Goal: Obtain resource: Download file/media

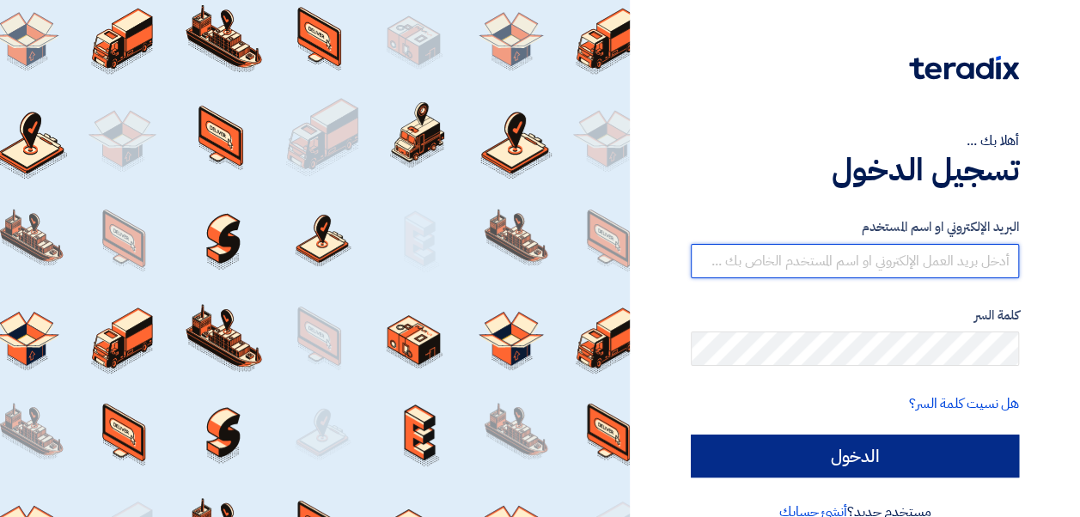
type input "[EMAIL_ADDRESS][DOMAIN_NAME][GEOGRAPHIC_DATA]"
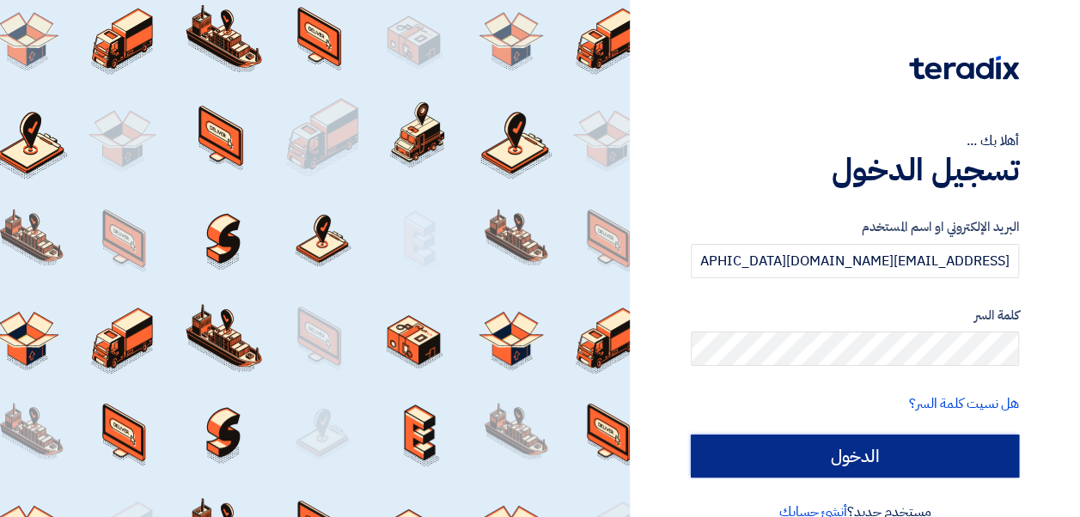
click at [794, 451] on input "الدخول" at bounding box center [855, 456] width 328 height 43
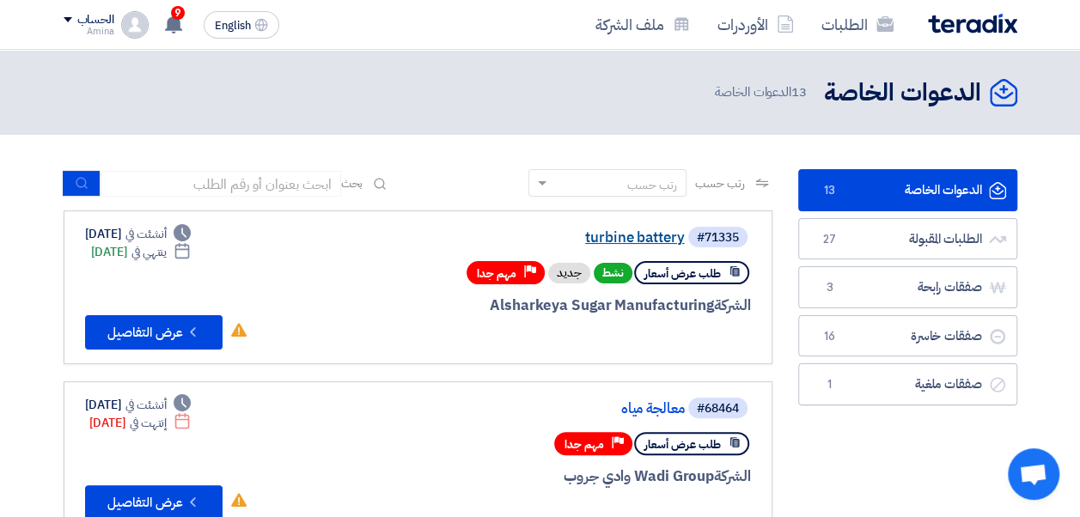
click at [665, 235] on link "turbine battery" at bounding box center [513, 237] width 344 height 15
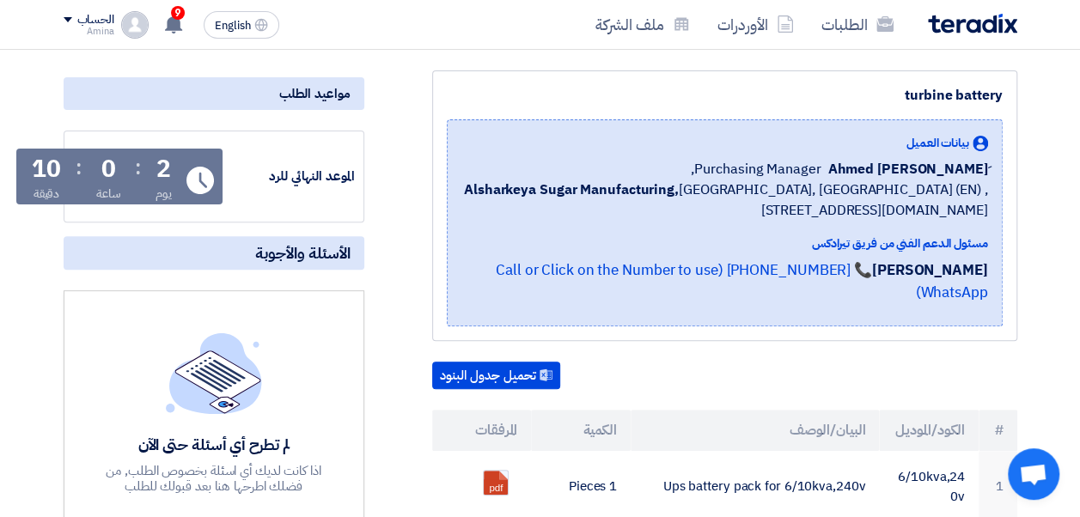
scroll to position [430, 0]
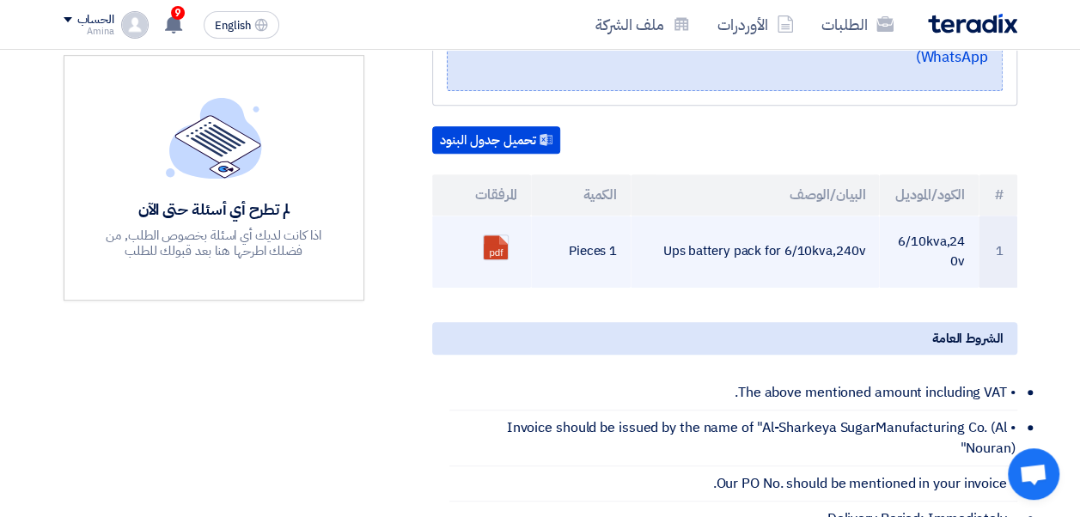
drag, startPoint x: 658, startPoint y: 227, endPoint x: 865, endPoint y: 248, distance: 207.3
click at [865, 248] on td "Ups battery pack for 6/10kva,240v" at bounding box center [755, 252] width 248 height 72
click at [511, 226] on ul "pdf" at bounding box center [482, 247] width 72 height 43
click at [500, 235] on link at bounding box center [553, 286] width 138 height 103
